Goal: Task Accomplishment & Management: Manage account settings

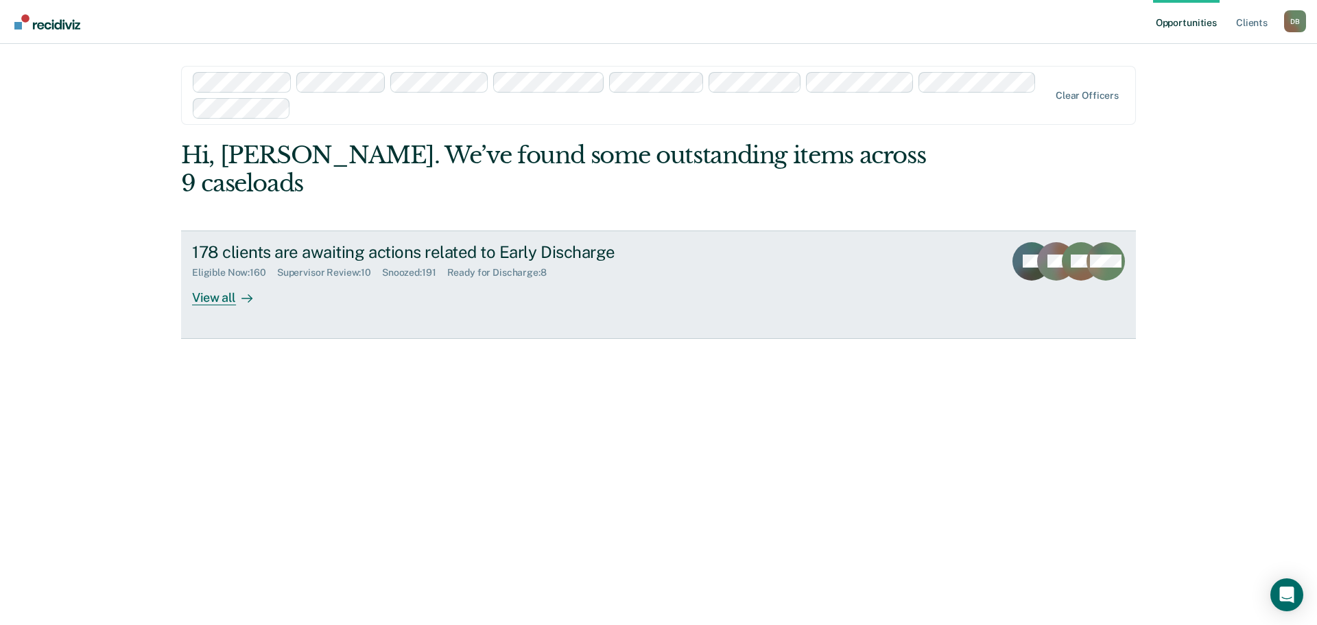
click at [338, 267] on div "Supervisor Review : 10" at bounding box center [329, 273] width 105 height 12
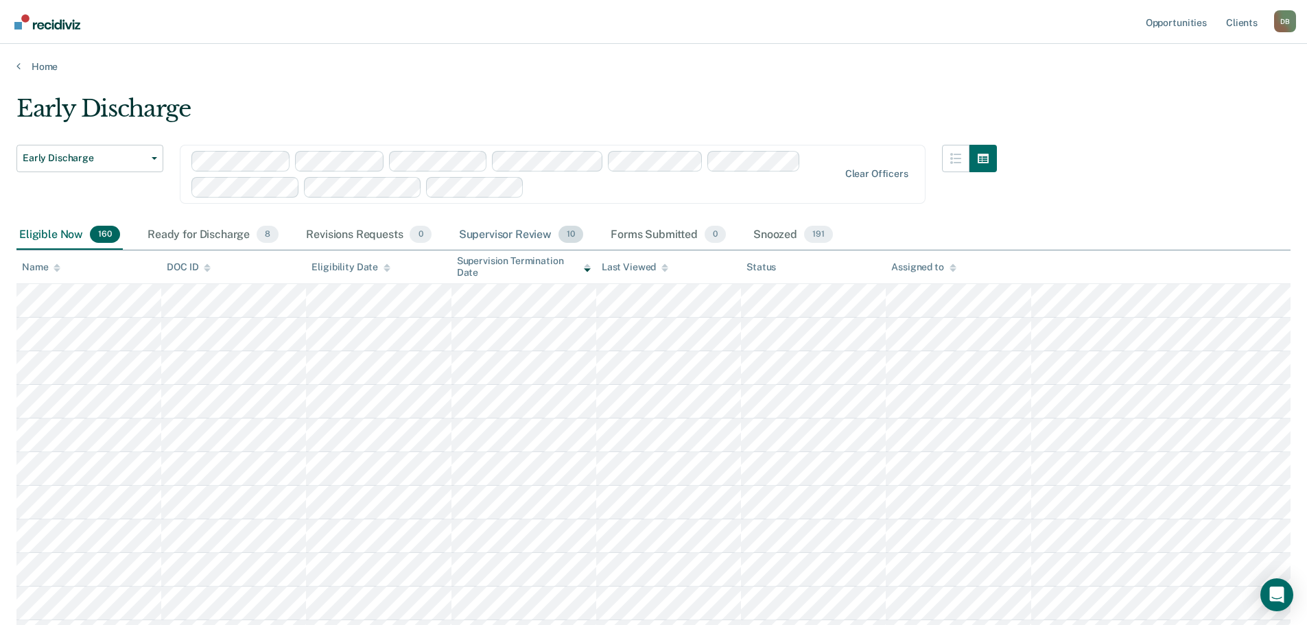
click at [507, 237] on div "Supervisor Review 10" at bounding box center [521, 235] width 130 height 30
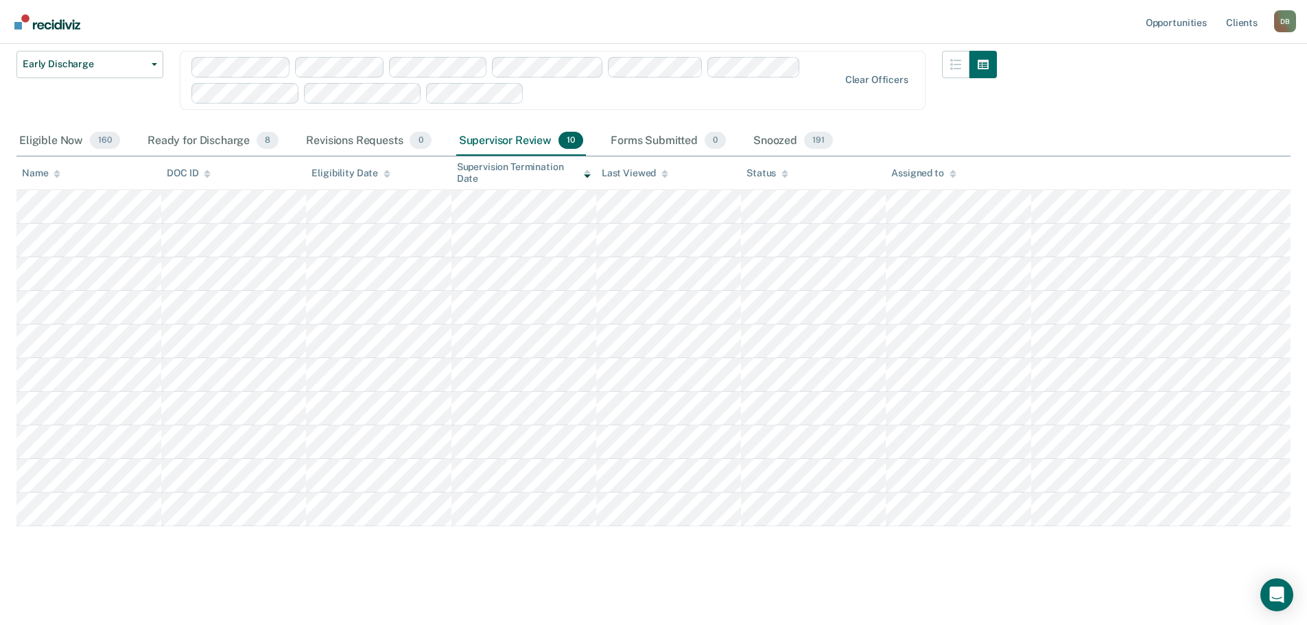
scroll to position [25, 0]
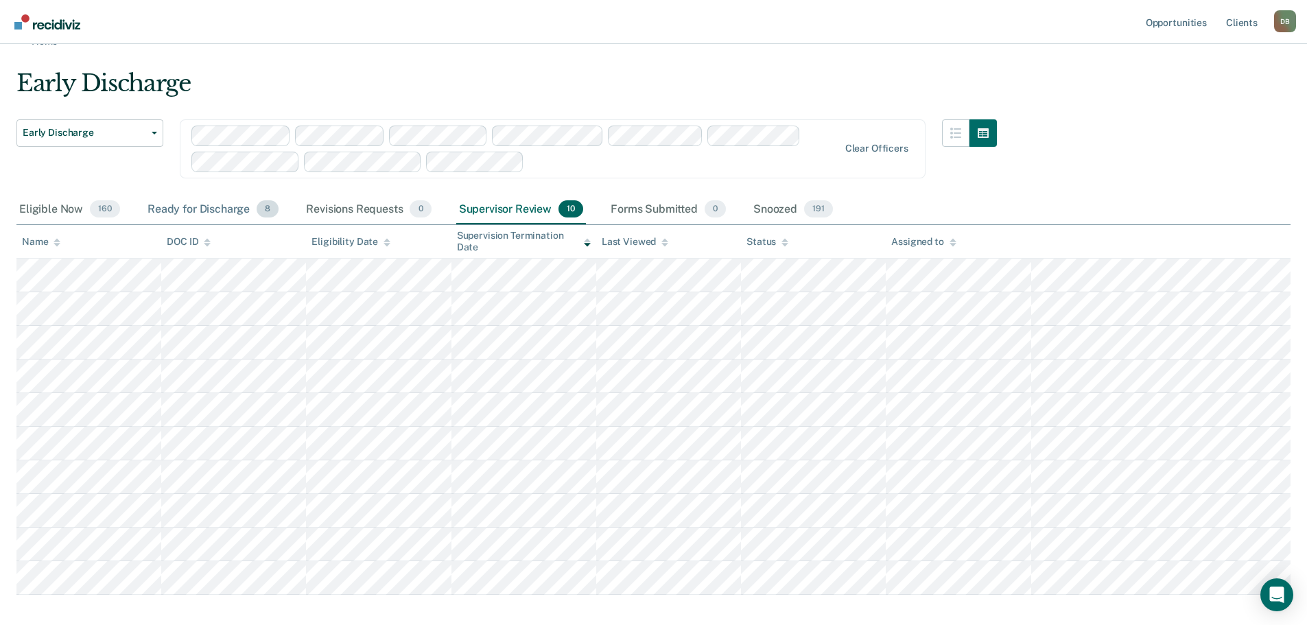
click at [214, 214] on div "Ready for Discharge 8" at bounding box center [213, 210] width 137 height 30
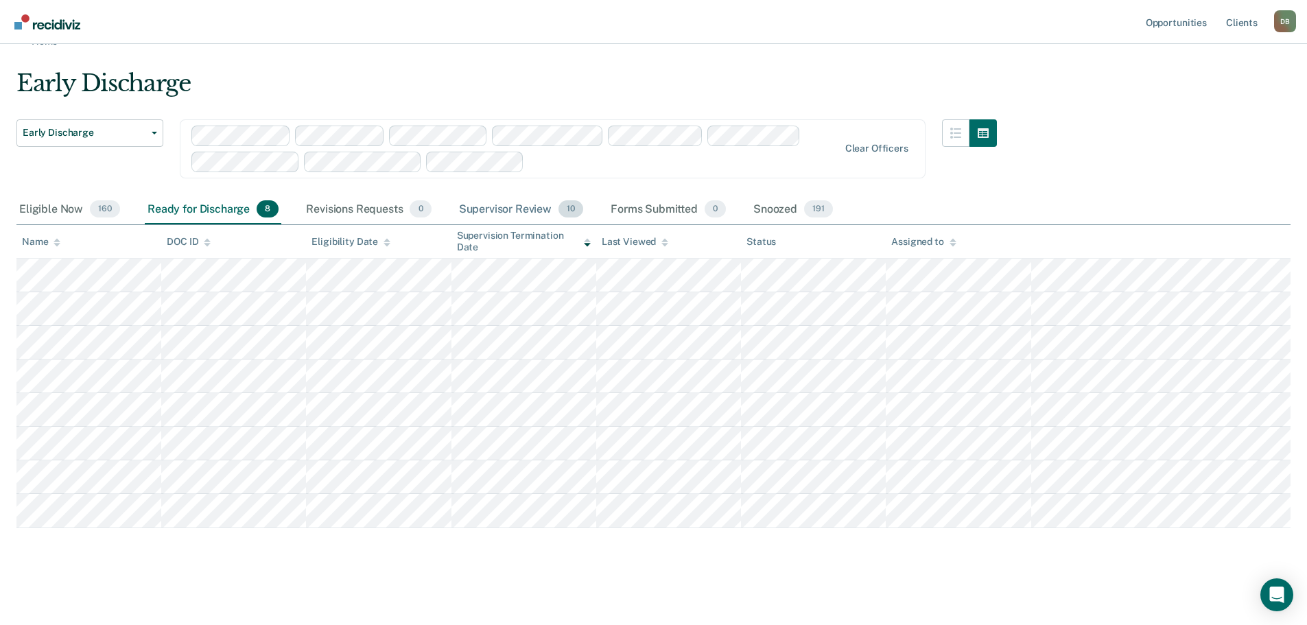
click at [498, 218] on div "Supervisor Review 10" at bounding box center [521, 210] width 130 height 30
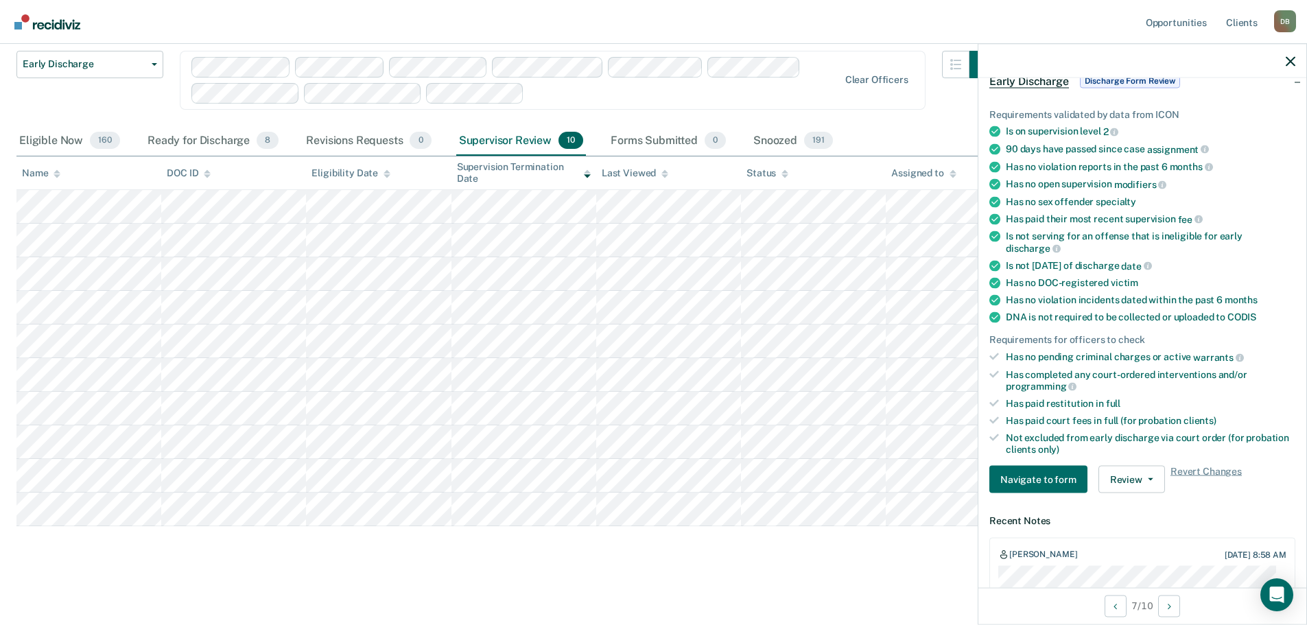
scroll to position [67, 0]
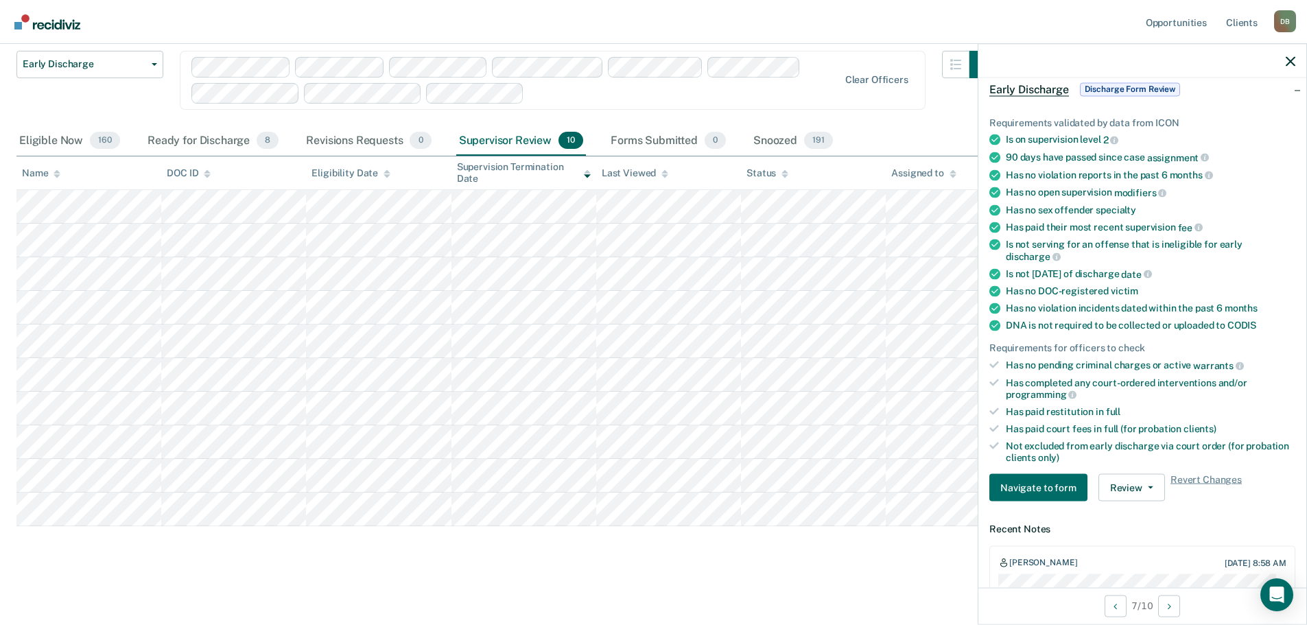
click at [1296, 60] on div at bounding box center [1142, 61] width 328 height 34
click at [1131, 489] on button "Review" at bounding box center [1131, 487] width 67 height 27
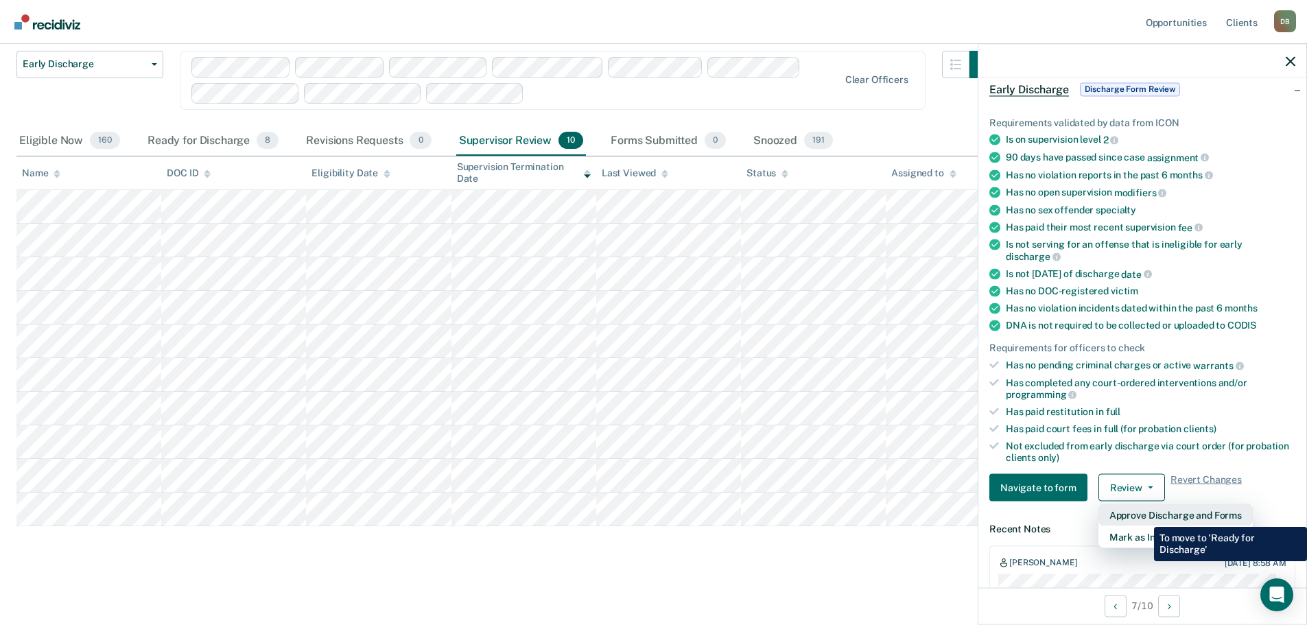
click at [1144, 517] on button "Approve Discharge and Forms" at bounding box center [1175, 515] width 154 height 22
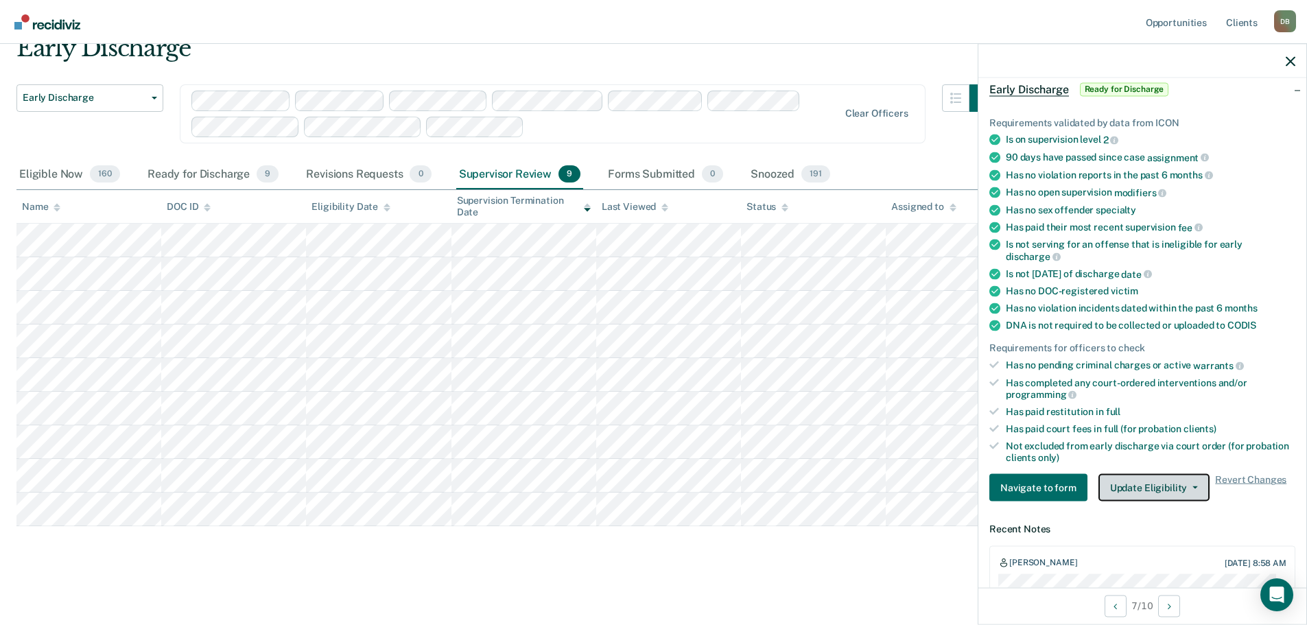
scroll to position [60, 0]
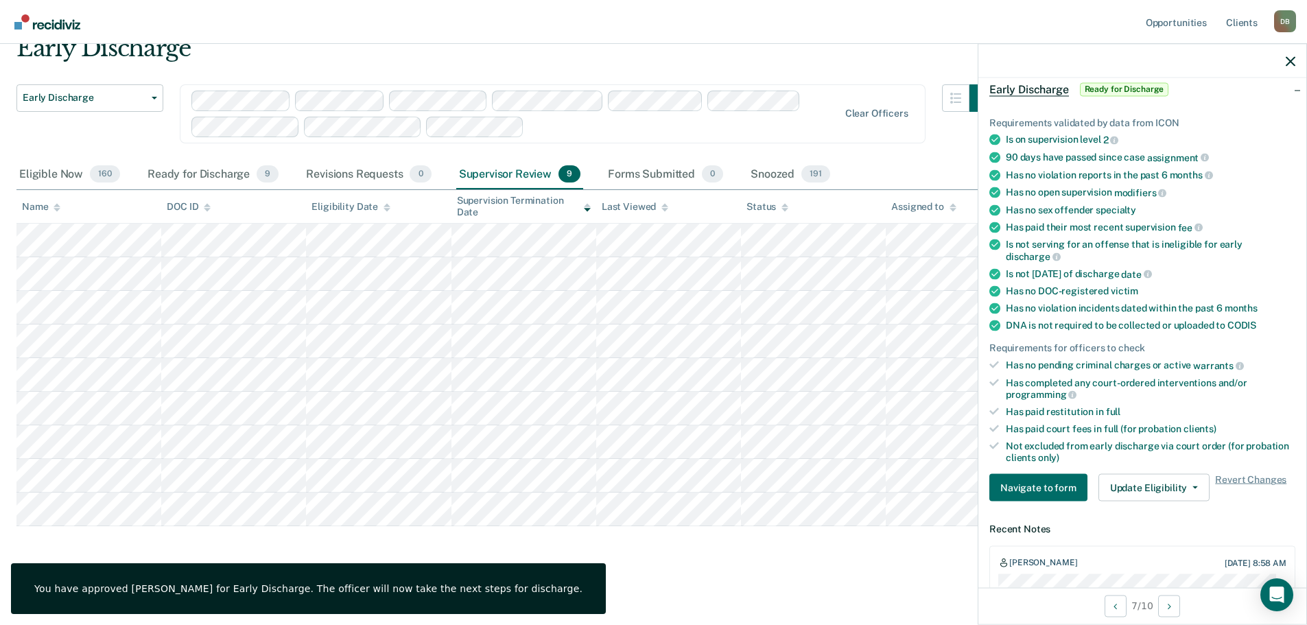
click at [1295, 61] on div at bounding box center [1142, 61] width 328 height 34
click at [1290, 61] on icon "button" at bounding box center [1291, 61] width 10 height 10
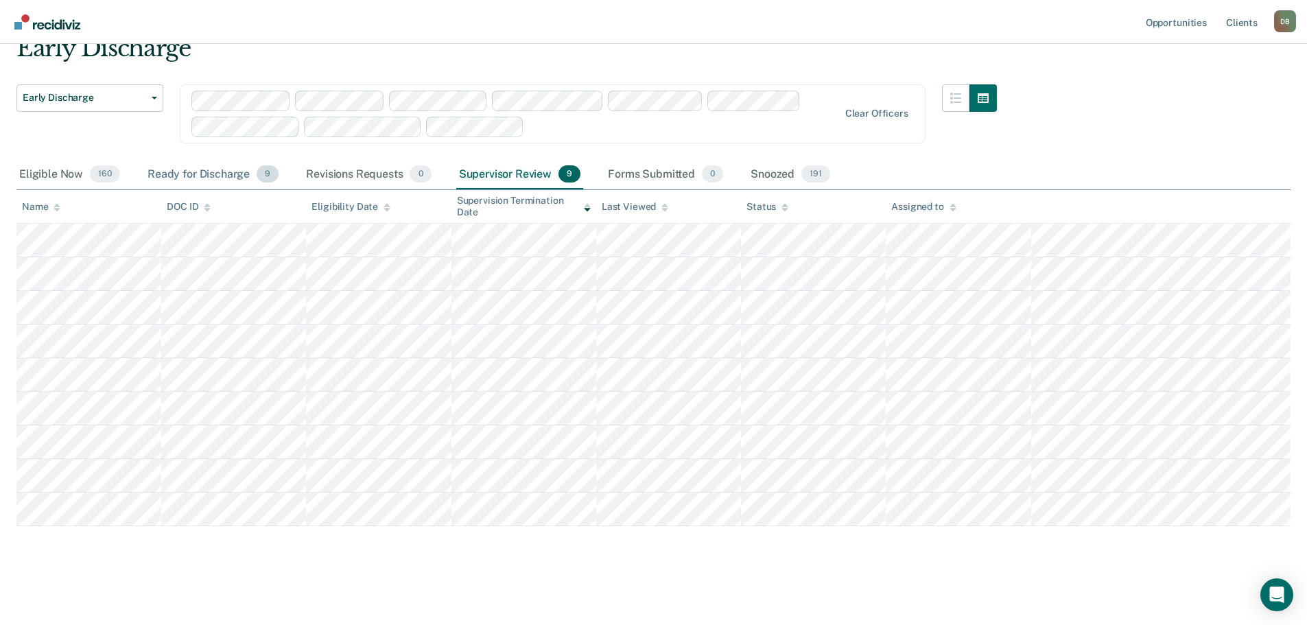
click at [210, 169] on div "Ready for Discharge 9" at bounding box center [213, 175] width 137 height 30
click at [518, 173] on div "Supervisor Review 9" at bounding box center [520, 175] width 128 height 30
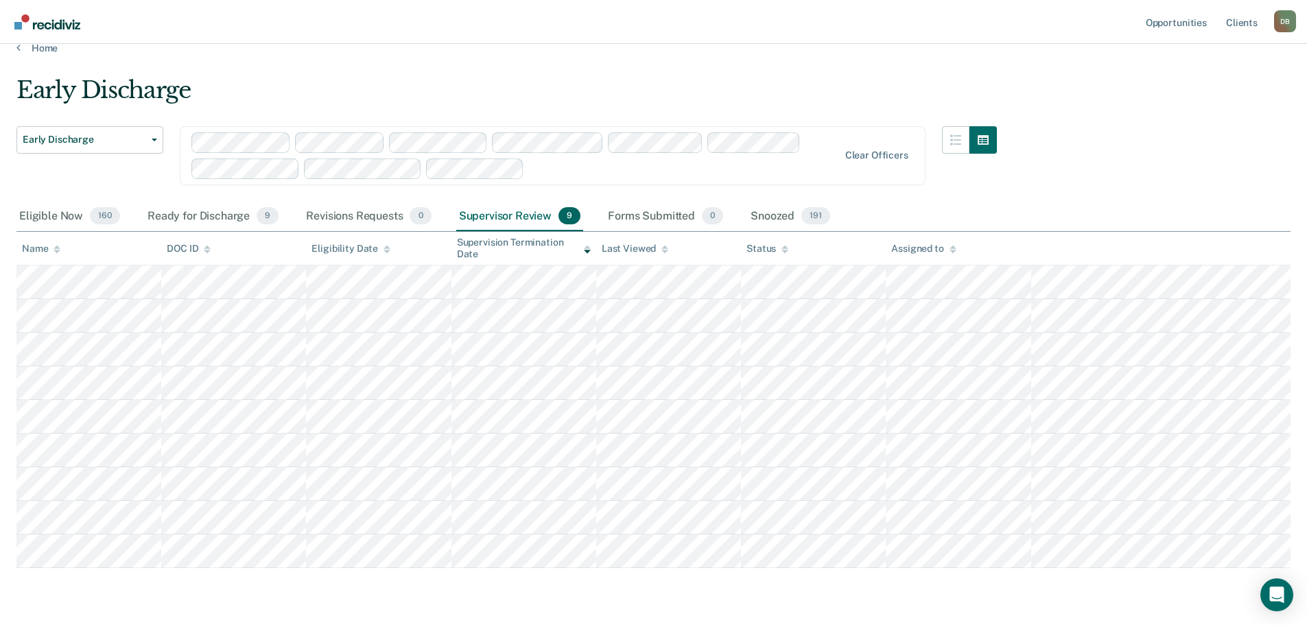
scroll to position [0, 0]
